Goal: Task Accomplishment & Management: Manage account settings

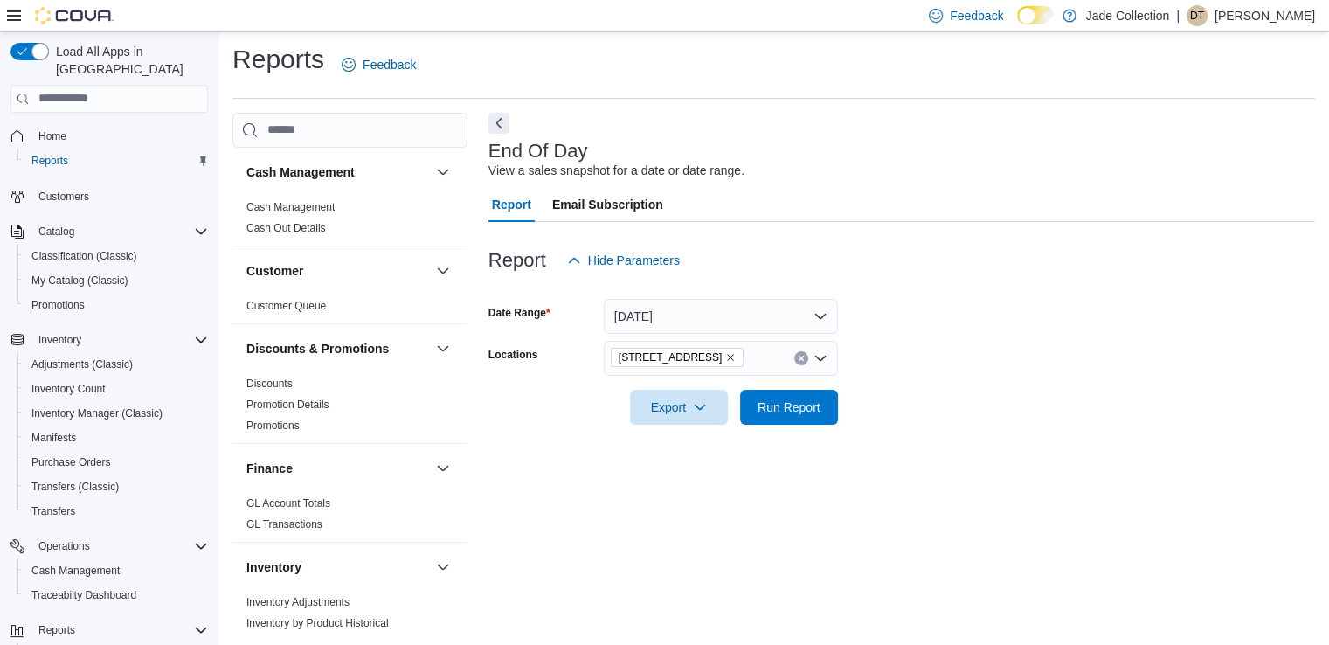
scroll to position [131, 0]
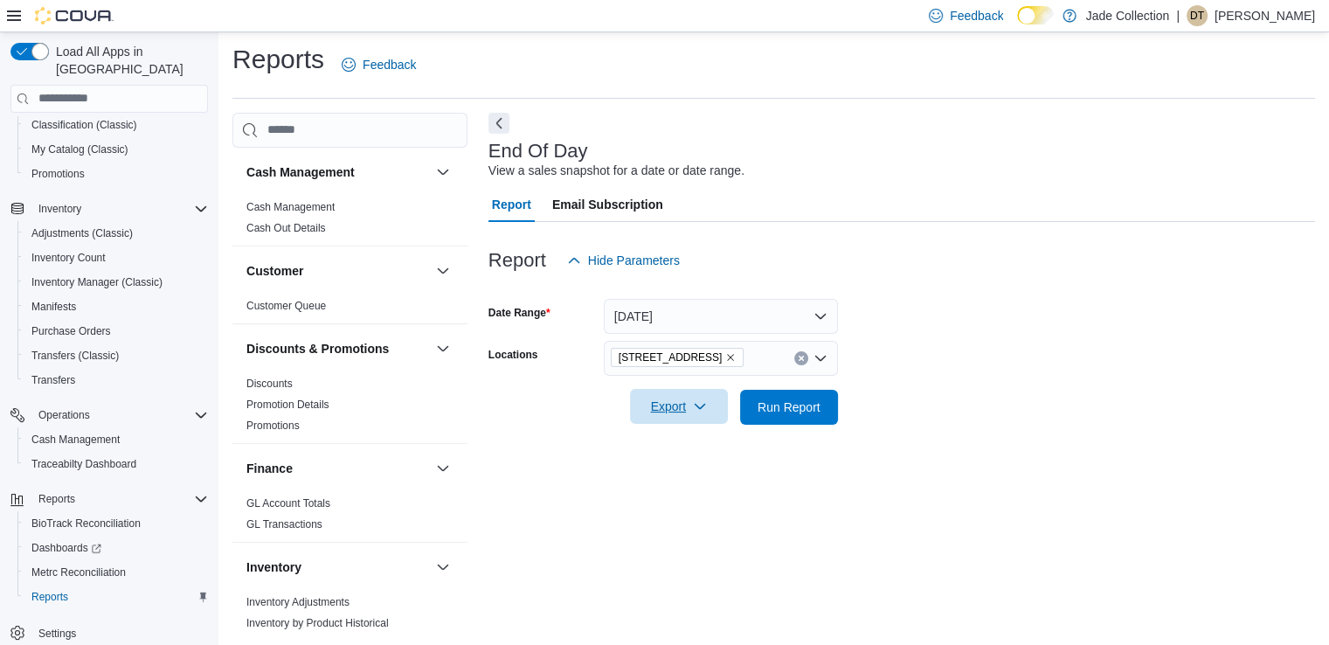
click at [689, 406] on span "Export" at bounding box center [679, 406] width 77 height 35
click at [692, 482] on span "Export to Pdf" at bounding box center [681, 477] width 79 height 14
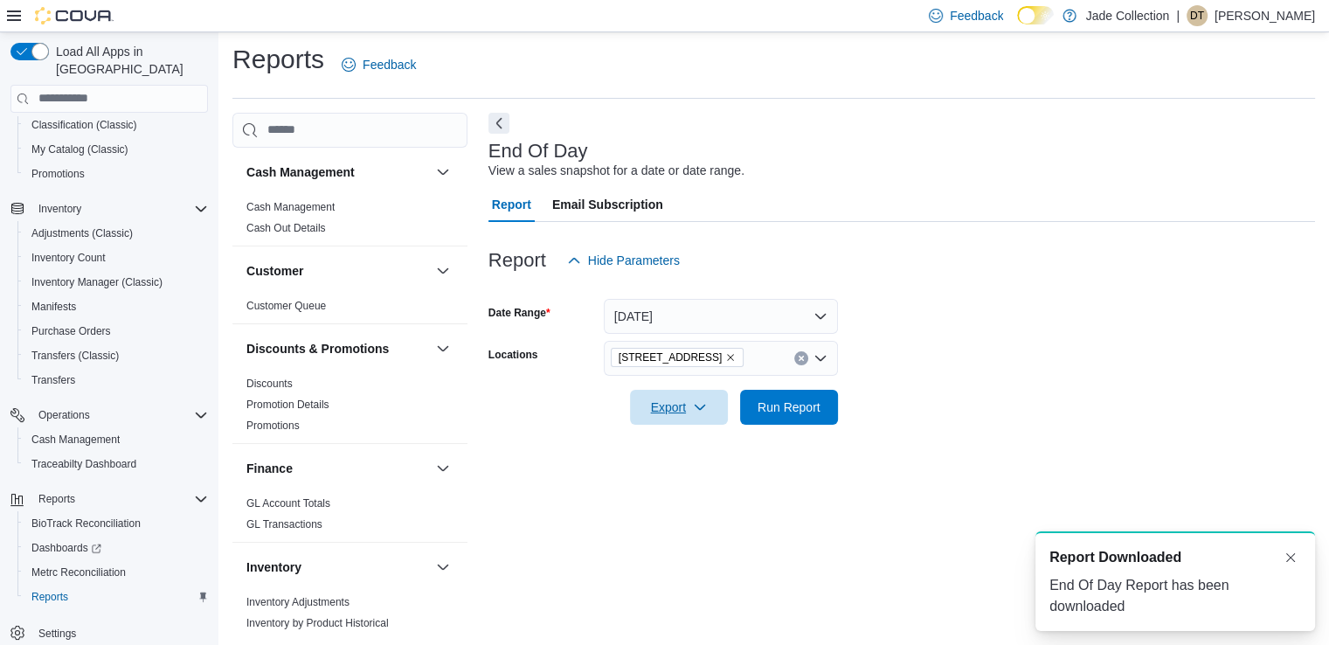
scroll to position [0, 0]
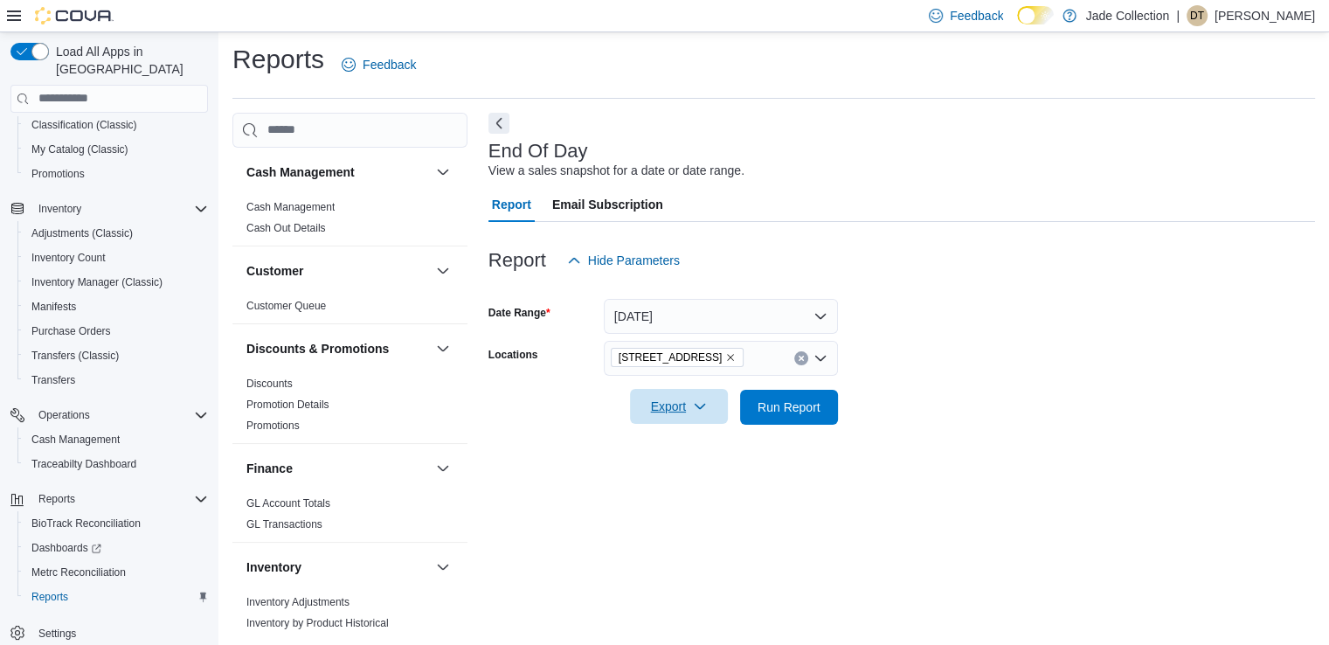
click at [652, 404] on span "Export" at bounding box center [679, 406] width 77 height 35
click at [1236, 25] on p "[PERSON_NAME]" at bounding box center [1265, 15] width 100 height 21
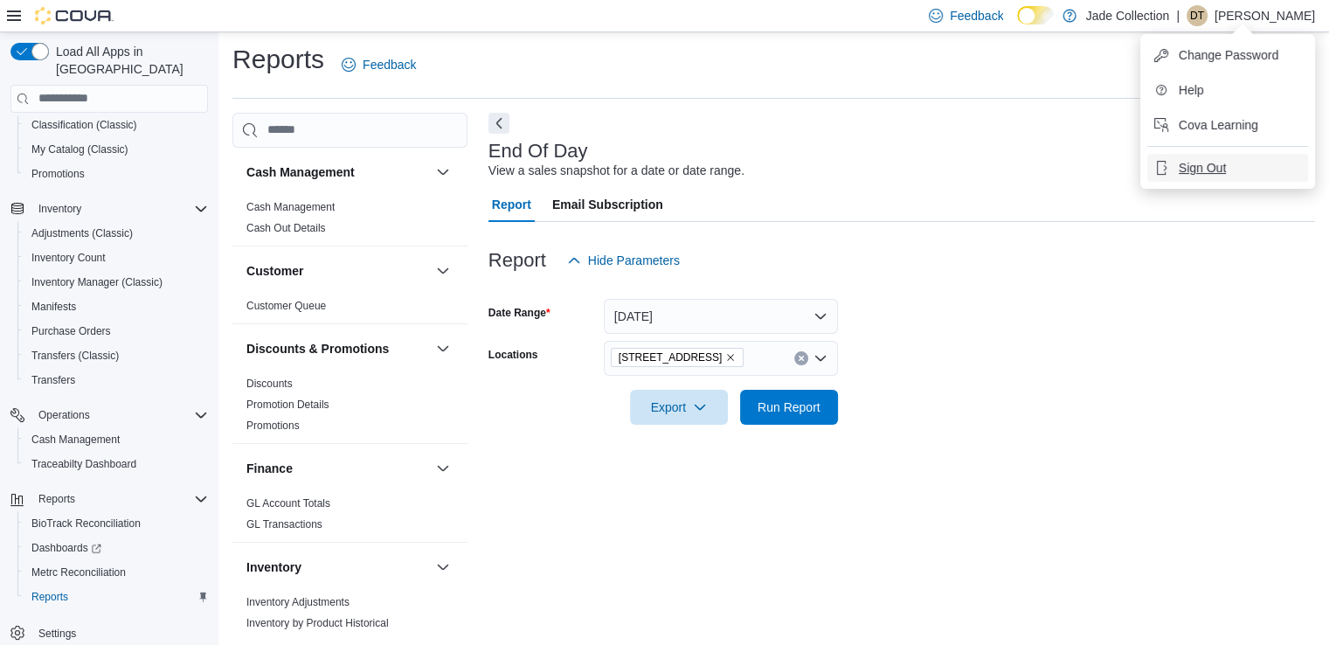
click at [1187, 170] on span "Sign Out" at bounding box center [1202, 167] width 47 height 17
